Goal: Transaction & Acquisition: Purchase product/service

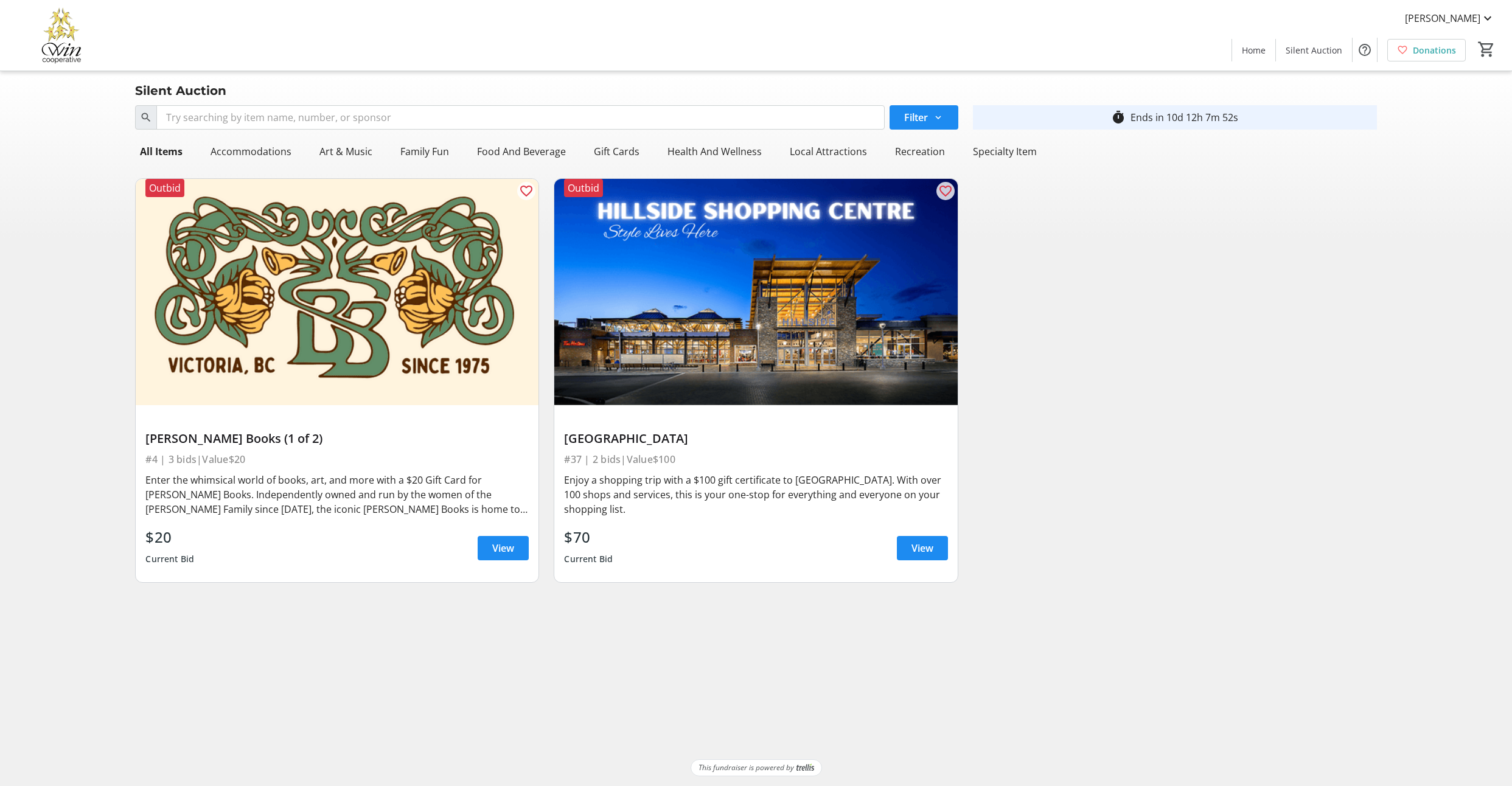
scroll to position [2, 0]
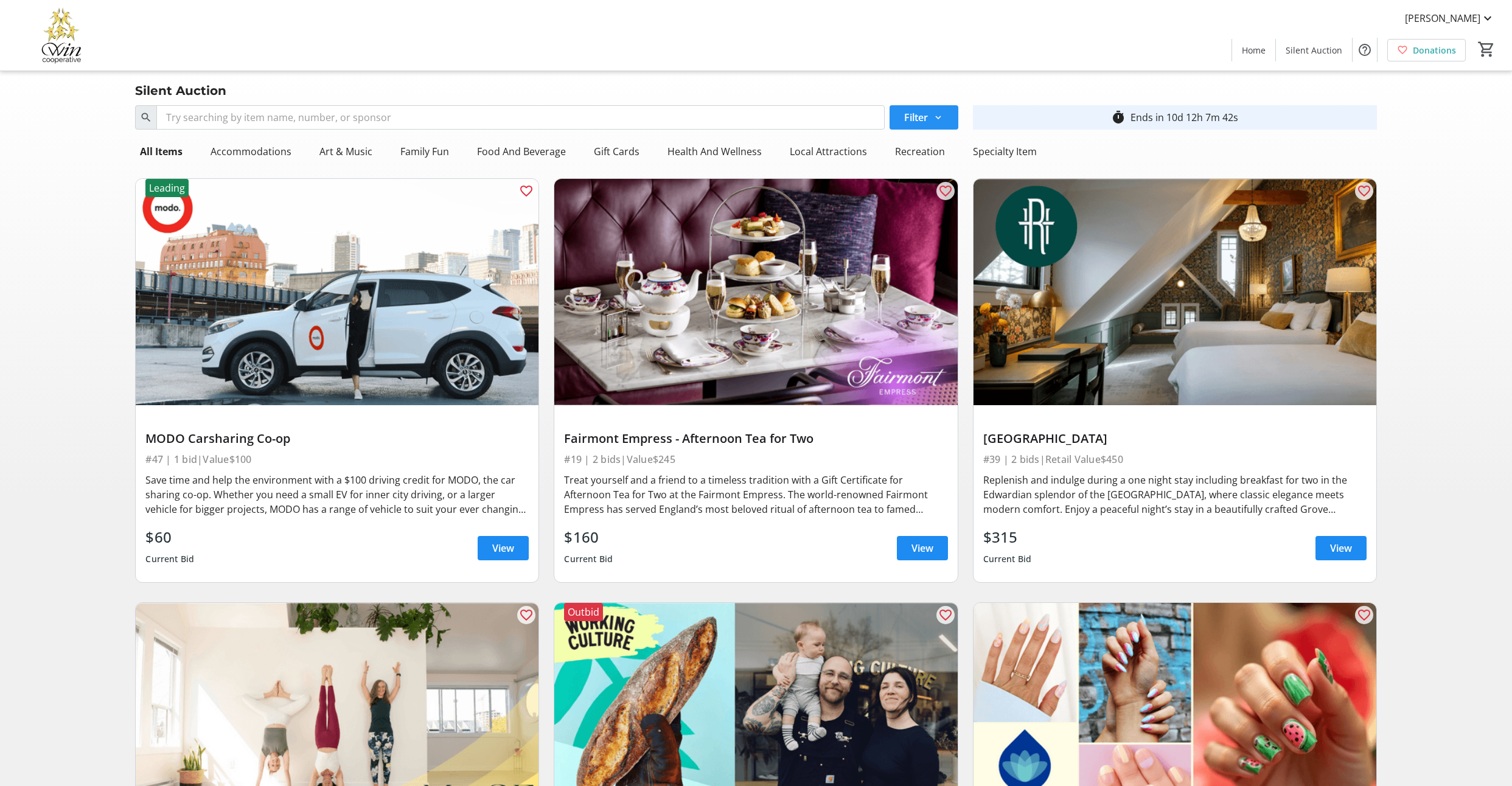
click at [916, 125] on span "Filter" at bounding box center [915, 117] width 24 height 15
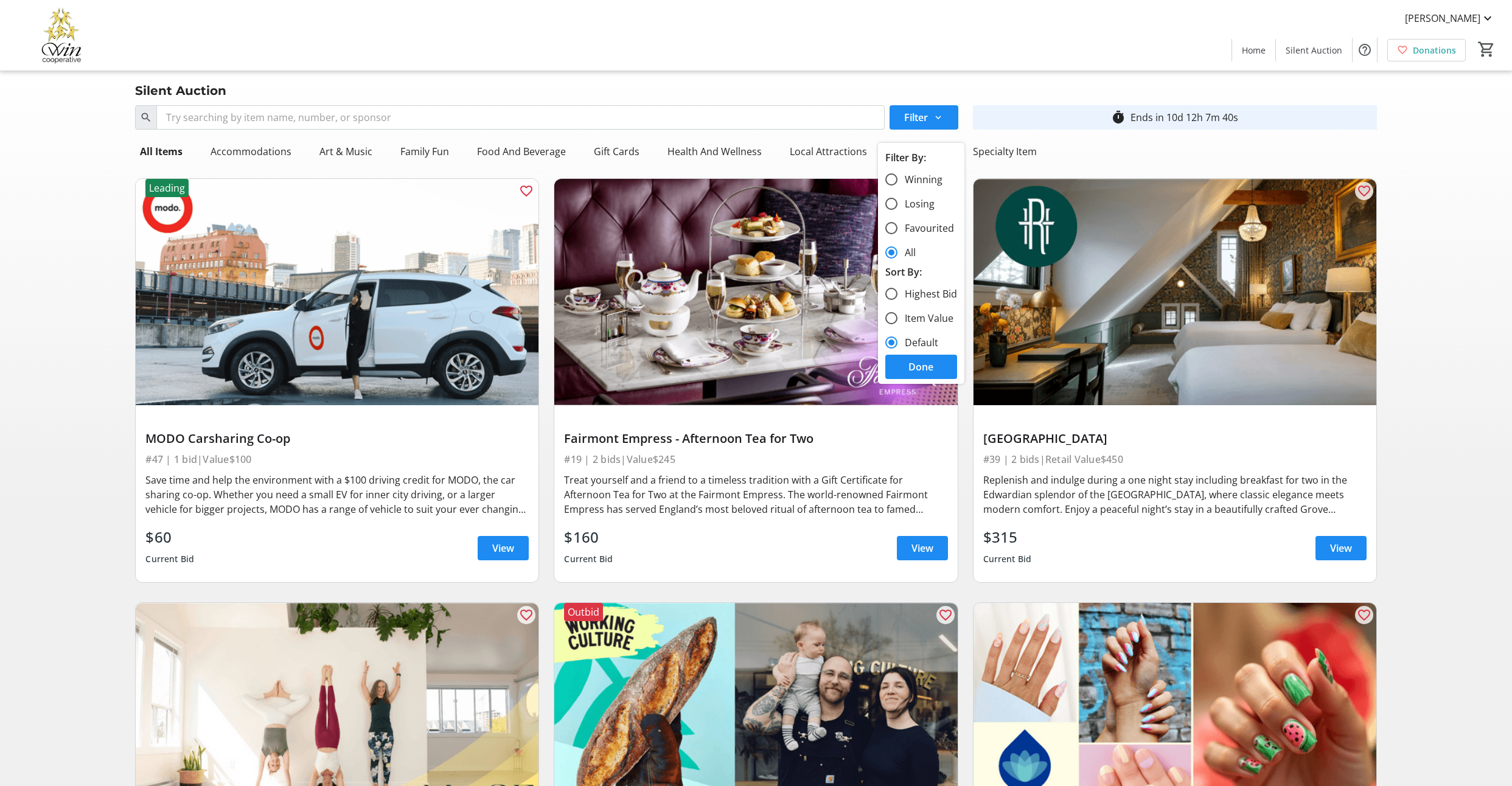
click at [912, 212] on label "Losing" at bounding box center [916, 204] width 37 height 15
click at [898, 210] on input "Losing" at bounding box center [891, 204] width 12 height 12
radio input "true"
click at [933, 374] on span "Done" at bounding box center [921, 367] width 25 height 15
